Goal: Contribute content: Contribute content

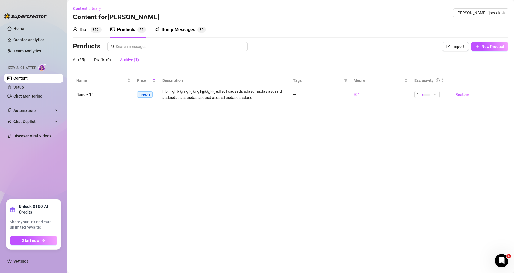
click at [28, 80] on link "Content" at bounding box center [20, 78] width 14 height 4
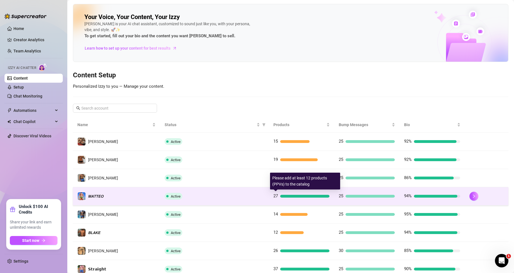
click at [287, 197] on div at bounding box center [304, 196] width 49 height 3
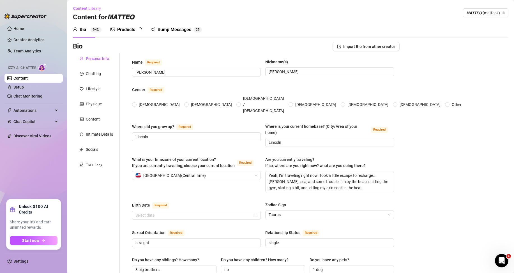
radio input "true"
type input "[DATE]"
click at [128, 29] on div "Products" at bounding box center [126, 29] width 18 height 7
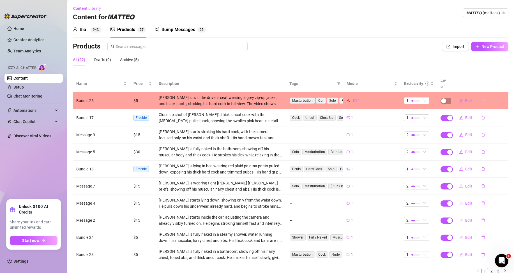
click at [481, 101] on icon "delete" at bounding box center [483, 101] width 4 height 4
click at [510, 85] on button "Yes" at bounding box center [505, 86] width 11 height 7
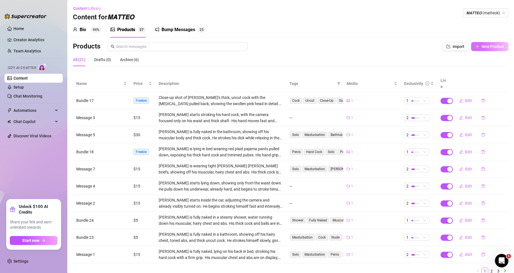
click at [493, 46] on span "New Product" at bounding box center [493, 46] width 23 height 4
type textarea "Type your message here..."
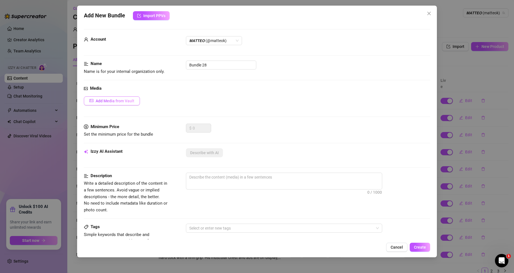
click at [126, 99] on span "Add Media from Vault" at bounding box center [115, 101] width 39 height 4
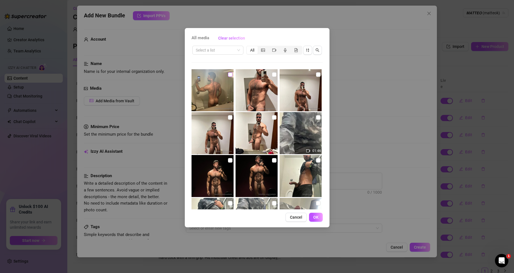
click at [228, 75] on input "checkbox" at bounding box center [230, 74] width 4 height 4
checkbox input "true"
click at [316, 221] on button "OK" at bounding box center [316, 217] width 14 height 9
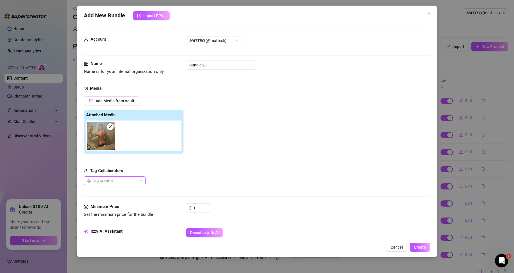
scroll to position [84, 0]
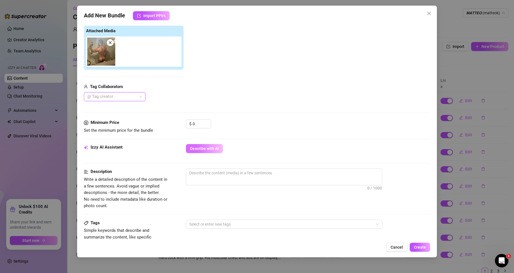
click at [211, 150] on span "Describe with AI" at bounding box center [204, 148] width 29 height 4
type textarea "[PERSON_NAME]"
type textarea "[PERSON_NAME] poses"
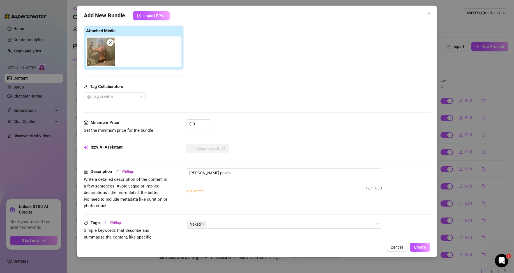
type textarea "[PERSON_NAME] poses fully"
type textarea "[PERSON_NAME] poses fully naked"
type textarea "[PERSON_NAME] poses fully naked in"
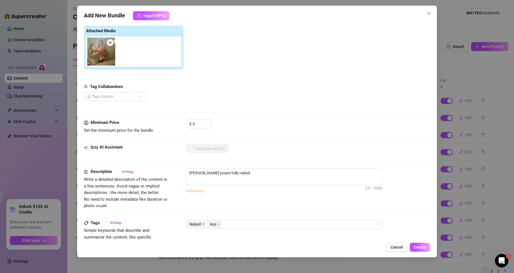
type textarea "[PERSON_NAME] poses fully naked in"
type textarea "[PERSON_NAME] poses fully naked in a"
type textarea "[PERSON_NAME] poses fully naked in a bathroom"
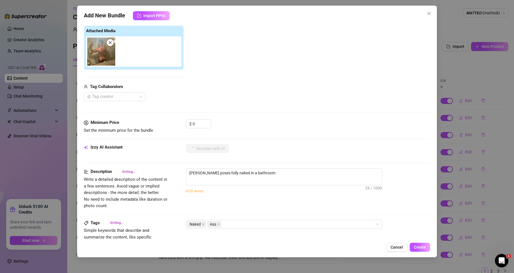
type textarea "[PERSON_NAME] poses fully naked in a bathroom mirror"
type textarea "[PERSON_NAME] poses fully naked in a bathroom mirror selfie,"
type textarea "[PERSON_NAME] poses fully naked in a bathroom mirror selfie, showing"
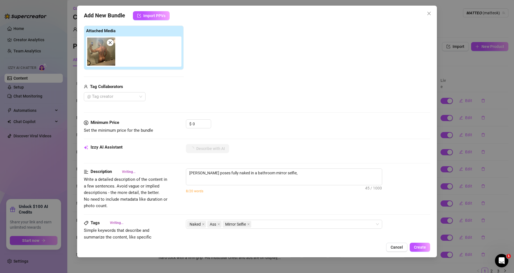
type textarea "[PERSON_NAME] poses fully naked in a bathroom mirror selfie, showing"
type textarea "[PERSON_NAME] poses fully naked in a bathroom mirror selfie, showing off"
type textarea "[PERSON_NAME] poses fully naked in a bathroom mirror selfie, showing off his"
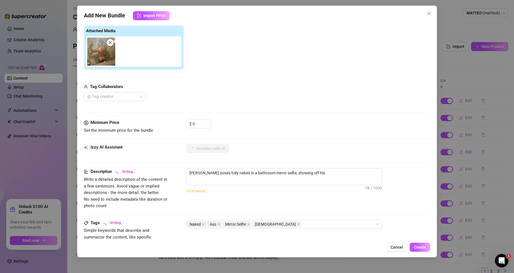
type textarea "[PERSON_NAME] poses fully naked in a bathroom mirror selfie, showing off his mu…"
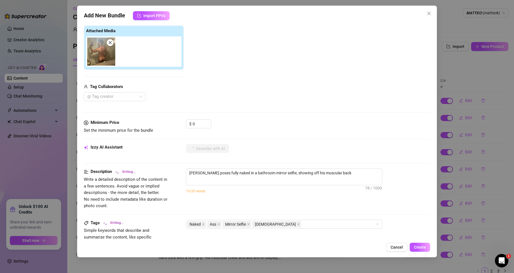
type textarea "[PERSON_NAME] poses fully naked in a bathroom mirror selfie, showing off his mu…"
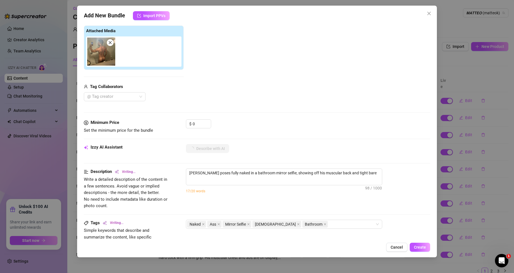
type textarea "[PERSON_NAME] poses fully naked in a bathroom mirror selfie, showing off his mu…"
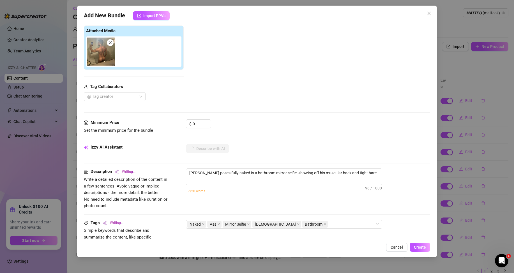
type textarea "[PERSON_NAME] poses fully naked in a bathroom mirror selfie, showing off his mu…"
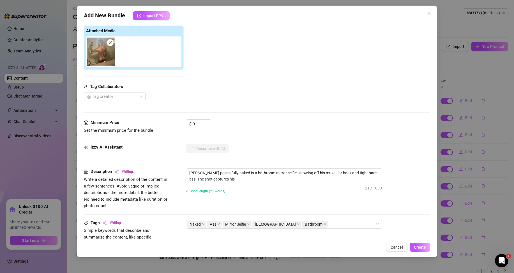
type textarea "[PERSON_NAME] poses fully naked in a bathroom mirror selfie, showing off his mu…"
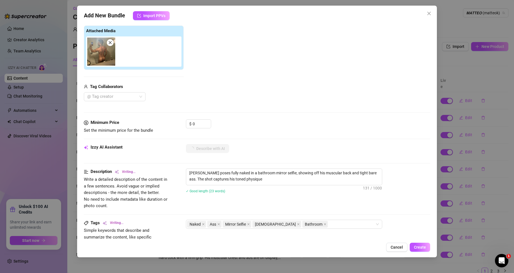
type textarea "[PERSON_NAME] poses fully naked in a bathroom mirror selfie, showing off his mu…"
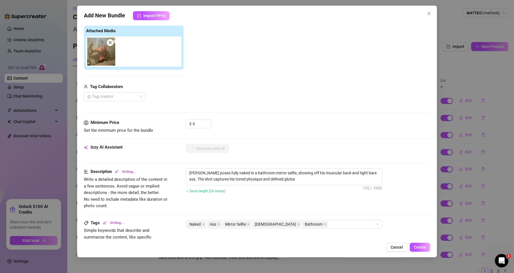
type textarea "[PERSON_NAME] poses fully naked in a bathroom mirror selfie, showing off his mu…"
click at [423, 246] on span "Create" at bounding box center [420, 247] width 12 height 4
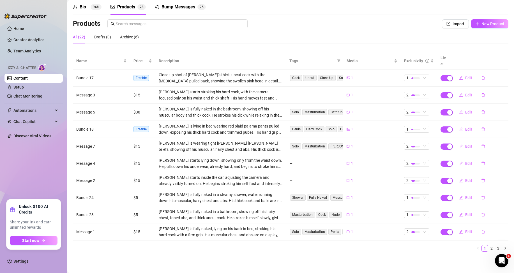
scroll to position [0, 0]
